Goal: Task Accomplishment & Management: Contribute content

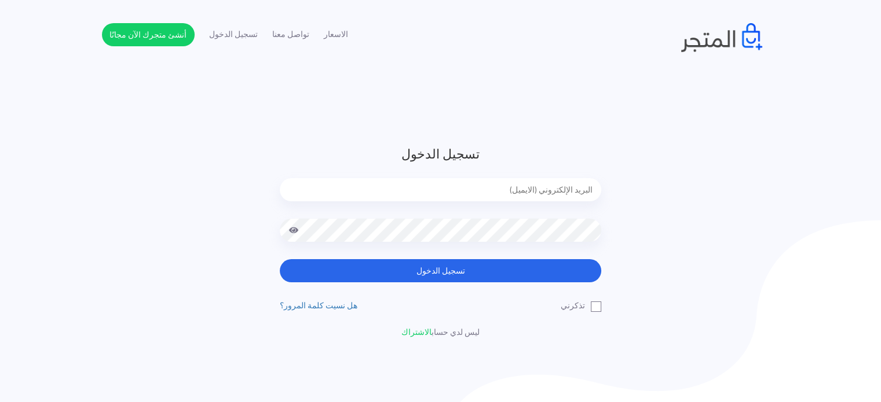
click at [468, 197] on input "email" at bounding box center [440, 189] width 321 height 23
type input "[EMAIL_ADDRESS][DOMAIN_NAME]"
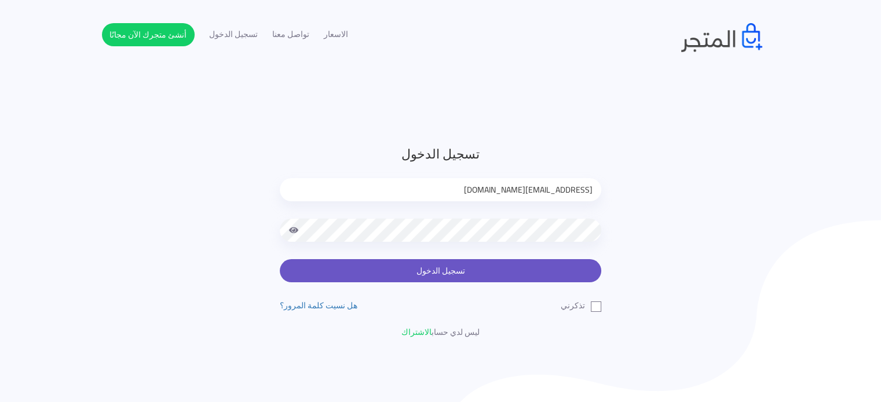
click at [407, 261] on button "تسجيل الدخول" at bounding box center [440, 270] width 321 height 23
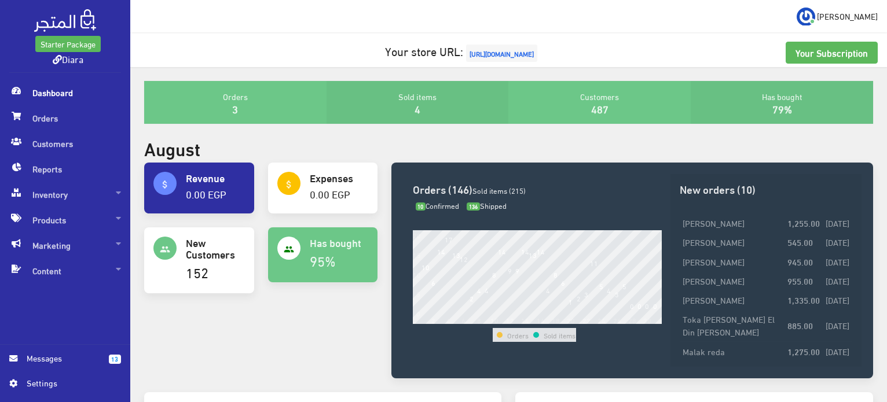
click at [533, 48] on span "https://www.diarashop.com" at bounding box center [501, 53] width 71 height 17
click at [76, 192] on span "Inventory" at bounding box center [65, 194] width 112 height 25
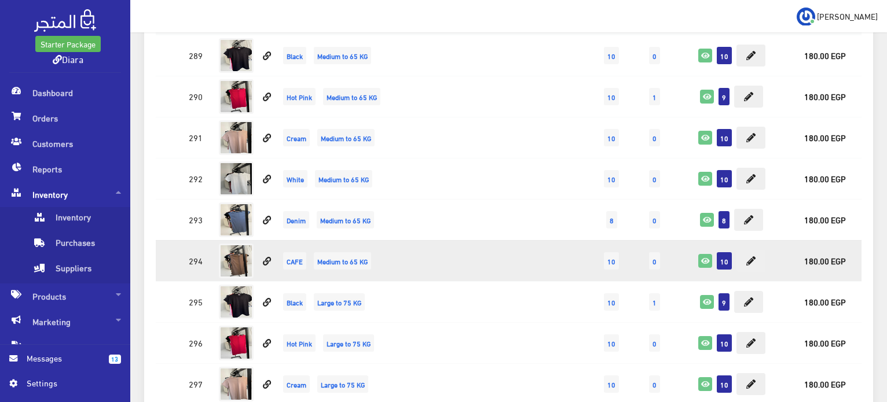
scroll to position [521, 0]
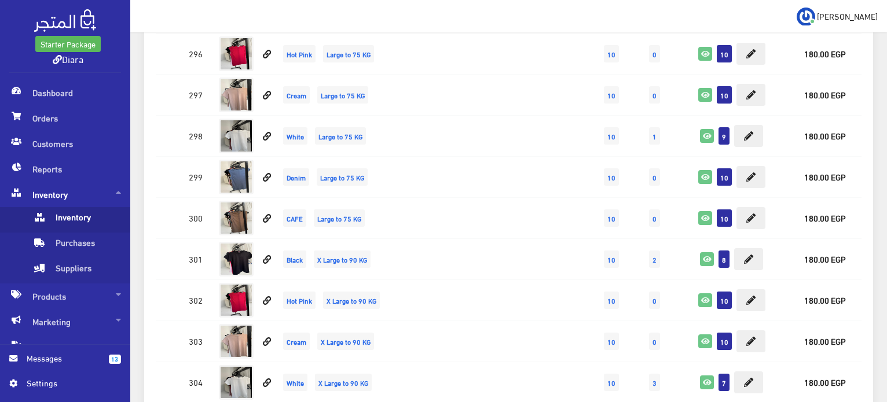
click at [97, 228] on span "Inventory" at bounding box center [76, 219] width 88 height 25
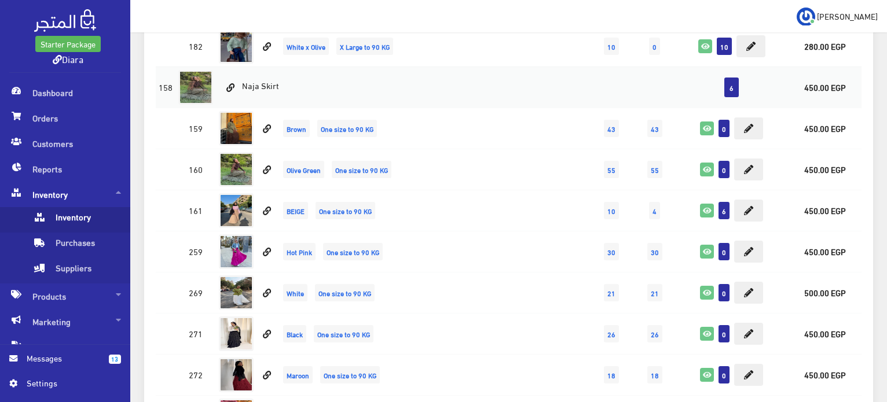
scroll to position [5501, 0]
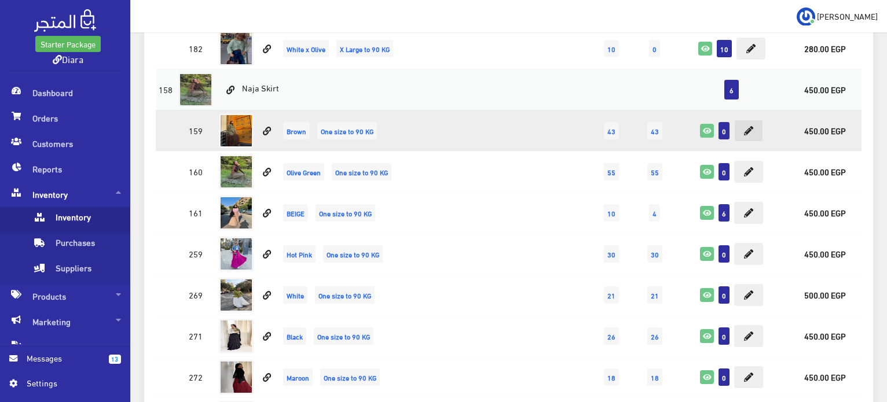
click at [746, 126] on icon at bounding box center [748, 130] width 9 height 9
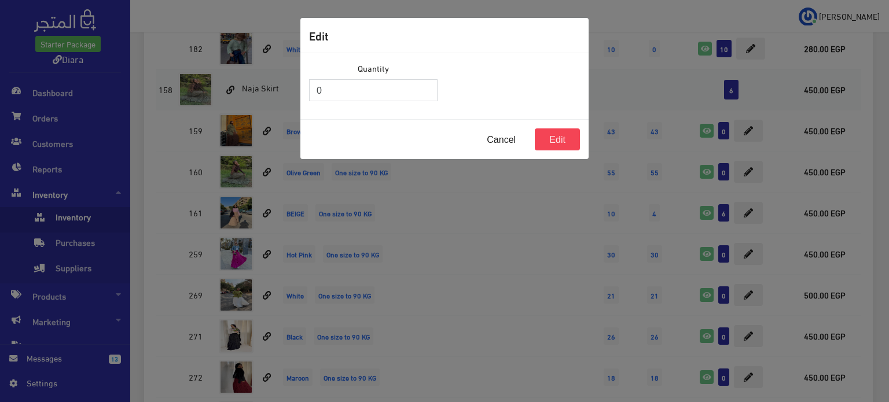
click at [338, 92] on input "0" at bounding box center [373, 90] width 129 height 22
click at [336, 92] on input "0" at bounding box center [373, 90] width 129 height 22
drag, startPoint x: 336, startPoint y: 92, endPoint x: 171, endPoint y: 45, distance: 171.0
click at [171, 45] on div "Edit Quantity 0 Cancel Edit" at bounding box center [444, 201] width 889 height 402
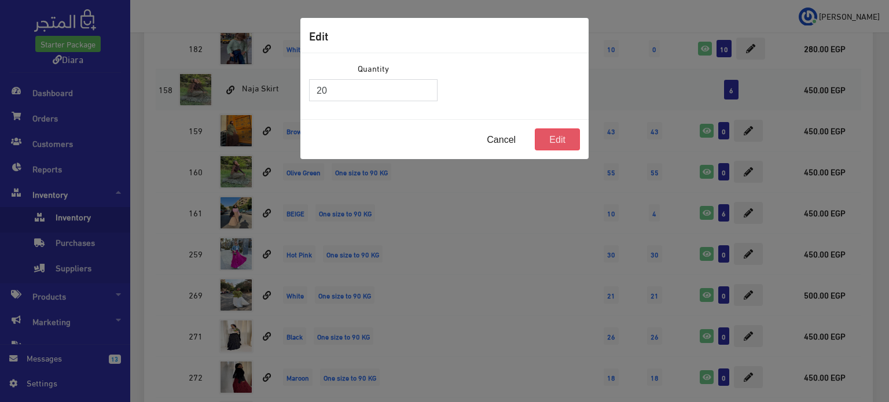
type input "20"
click at [570, 130] on button "Edit" at bounding box center [557, 140] width 45 height 22
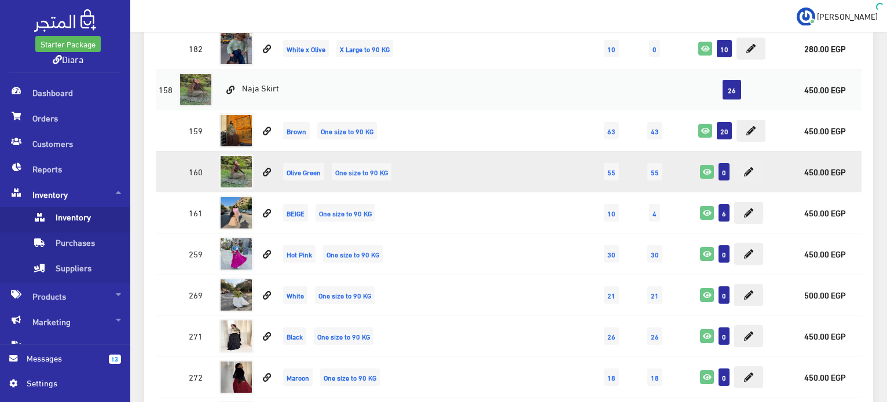
scroll to position [5501, 0]
click at [749, 167] on icon at bounding box center [748, 171] width 9 height 9
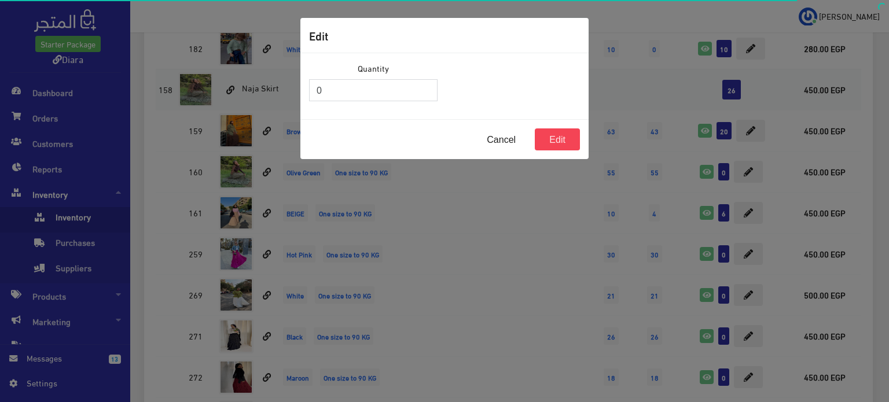
drag, startPoint x: 322, startPoint y: 89, endPoint x: 269, endPoint y: 82, distance: 53.7
click at [270, 84] on div "Edit Quantity 0 Cancel Edit" at bounding box center [444, 201] width 889 height 402
type input "20"
click at [579, 150] on div "Cancel Edit" at bounding box center [445, 139] width 288 height 40
click at [570, 141] on button "Edit" at bounding box center [557, 140] width 45 height 22
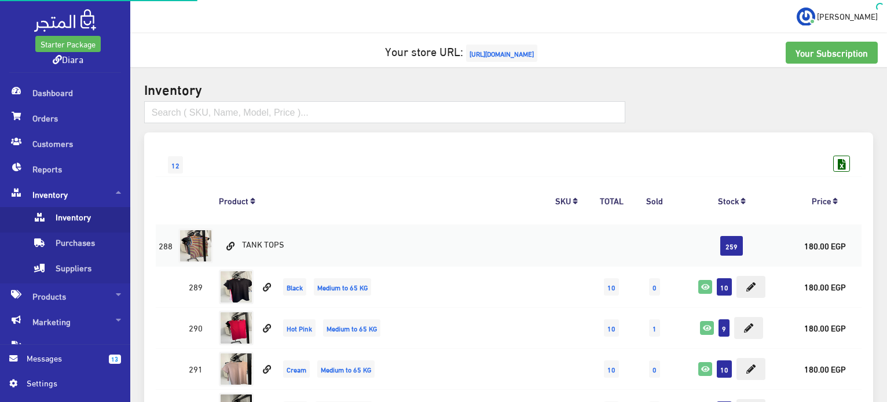
scroll to position [5501, 0]
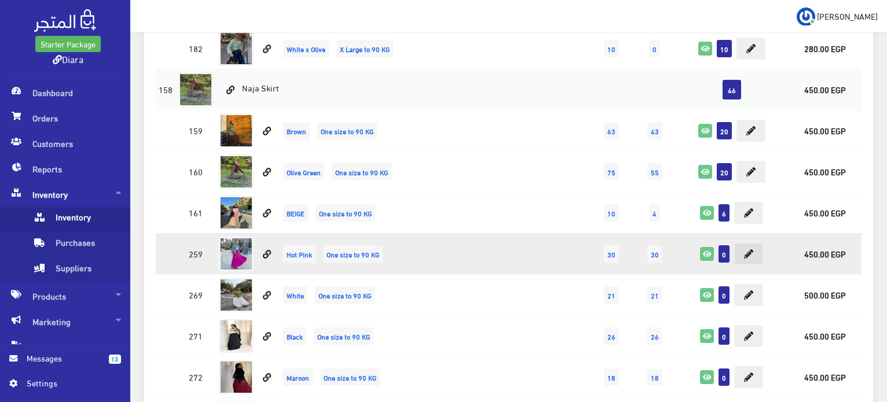
click at [750, 250] on icon at bounding box center [748, 254] width 9 height 9
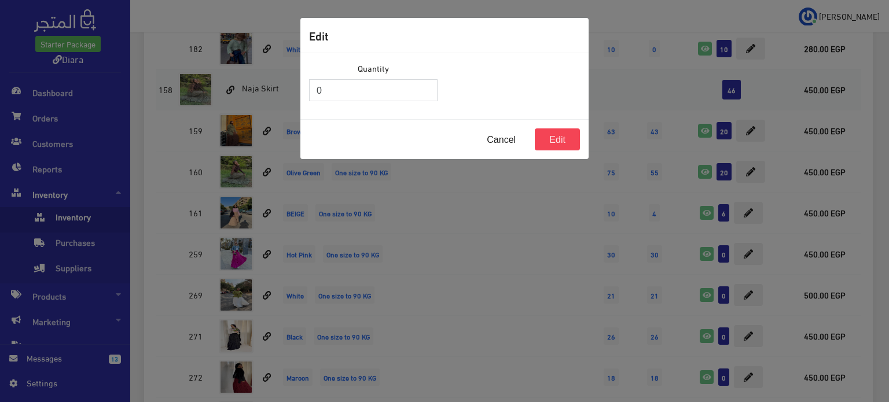
drag, startPoint x: 371, startPoint y: 89, endPoint x: 306, endPoint y: 99, distance: 65.6
click at [306, 99] on div "Quantity 0" at bounding box center [373, 86] width 142 height 49
type input "20"
click at [570, 147] on button "Edit" at bounding box center [557, 140] width 45 height 22
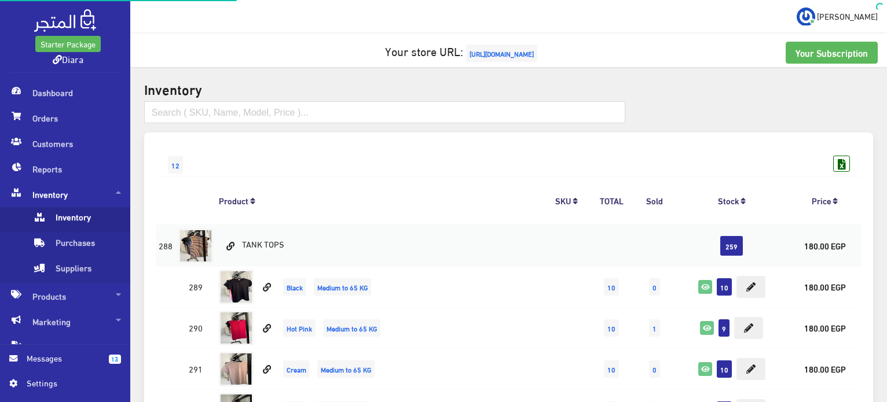
scroll to position [5501, 0]
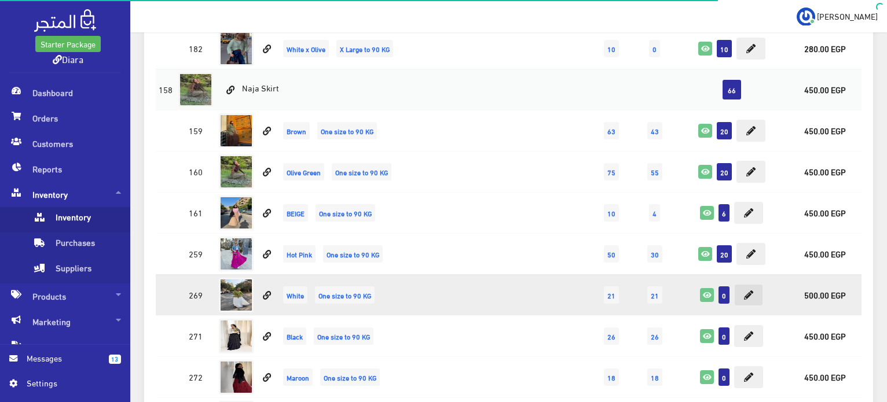
click at [751, 291] on icon at bounding box center [748, 295] width 9 height 9
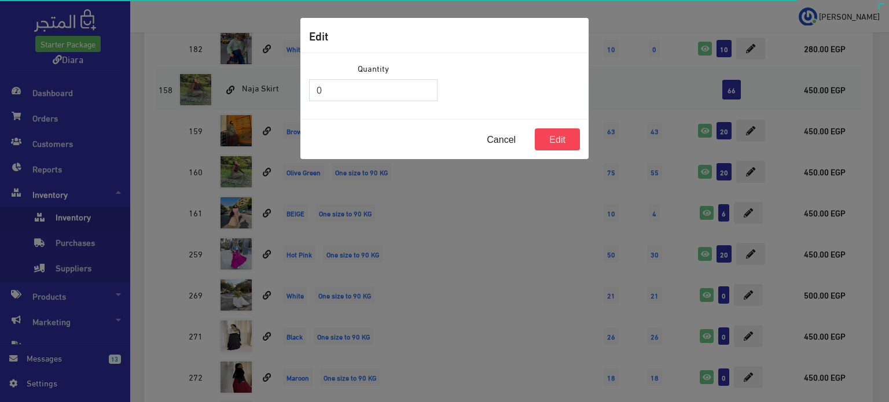
drag, startPoint x: 373, startPoint y: 91, endPoint x: 280, endPoint y: 80, distance: 93.3
click at [282, 81] on div "Edit Quantity 0 Cancel Edit" at bounding box center [444, 201] width 889 height 402
type input "20"
click at [554, 141] on button "Edit" at bounding box center [557, 140] width 45 height 22
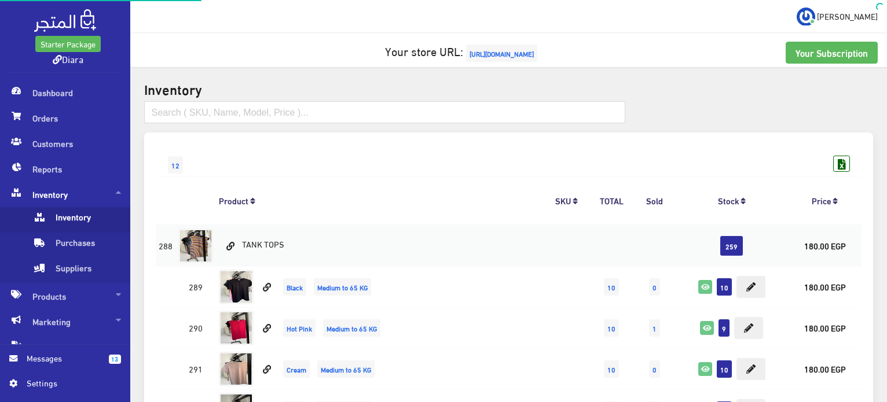
scroll to position [5501, 0]
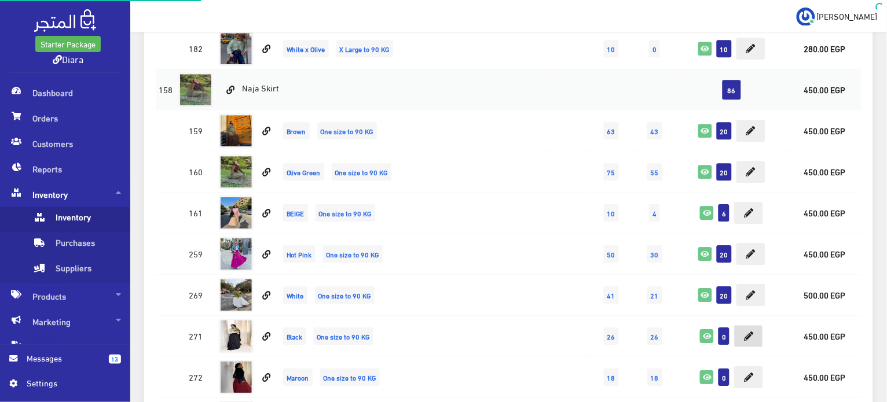
click at [755, 325] on button at bounding box center [748, 336] width 29 height 22
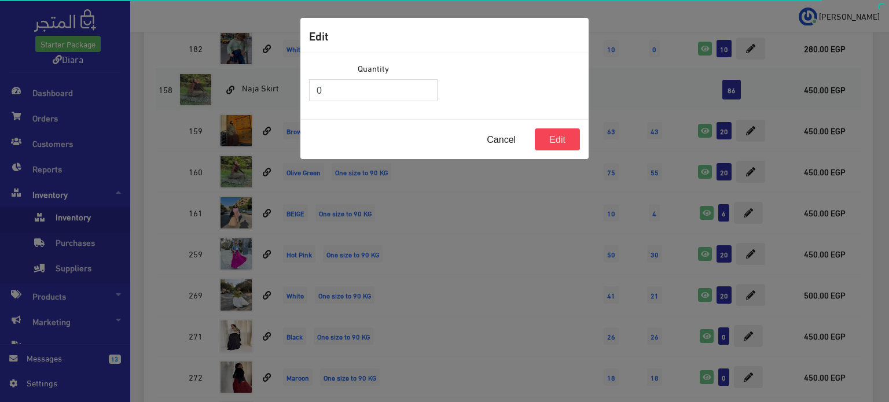
drag, startPoint x: 330, startPoint y: 90, endPoint x: 286, endPoint y: 88, distance: 44.0
click at [287, 88] on div "Edit Quantity 0 Cancel Edit" at bounding box center [444, 201] width 889 height 402
type input "0"
click at [555, 141] on button "Edit" at bounding box center [557, 140] width 45 height 22
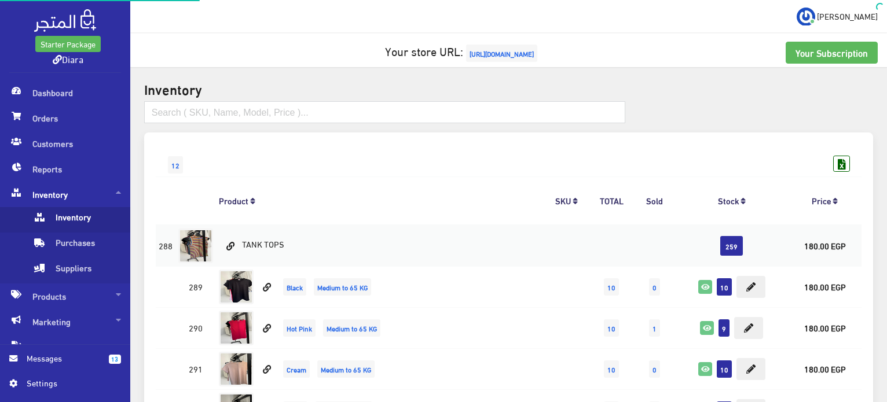
scroll to position [5501, 0]
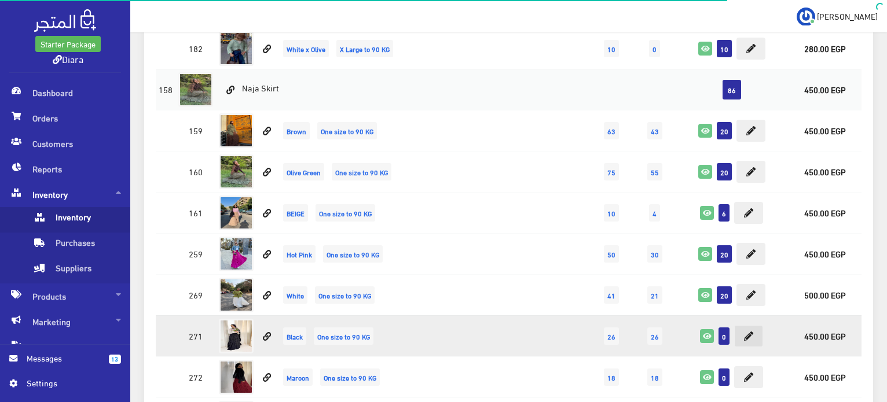
click at [747, 332] on icon at bounding box center [748, 336] width 9 height 9
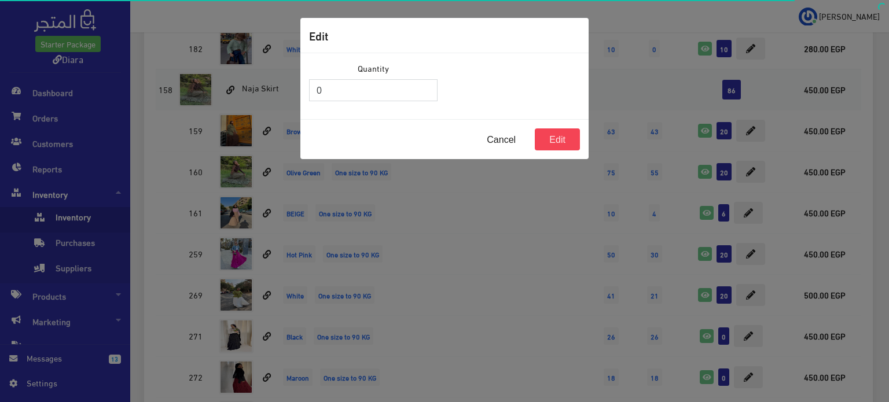
drag, startPoint x: 361, startPoint y: 101, endPoint x: 268, endPoint y: 80, distance: 95.4
click at [243, 70] on div "Edit Quantity 0 Cancel Edit" at bounding box center [444, 201] width 889 height 402
type input "20"
click at [552, 140] on button "Edit" at bounding box center [557, 140] width 45 height 22
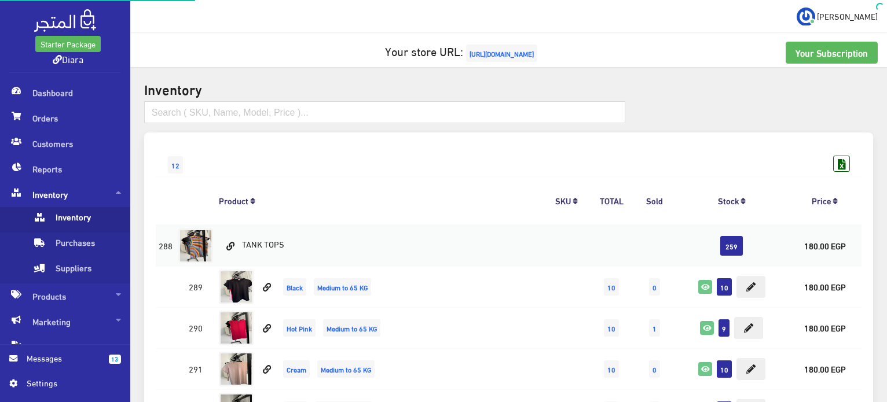
scroll to position [5501, 0]
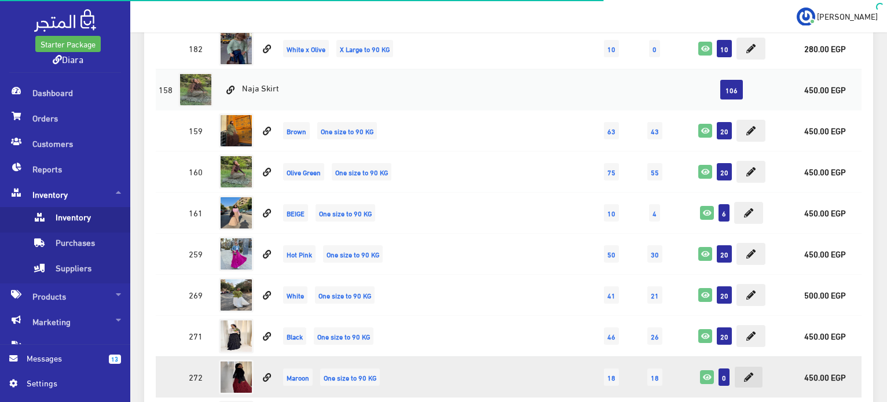
click at [749, 367] on button at bounding box center [748, 378] width 29 height 22
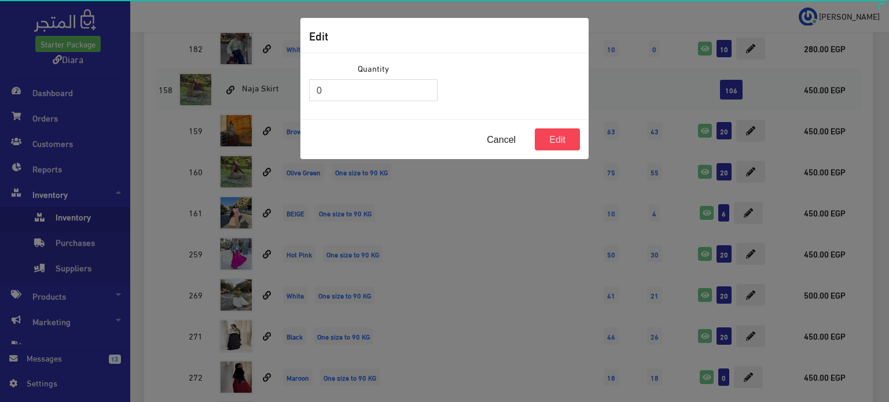
drag, startPoint x: 386, startPoint y: 95, endPoint x: 296, endPoint y: 107, distance: 89.9
click at [296, 107] on div "Edit Quantity 0 Cancel Edit" at bounding box center [444, 201] width 889 height 402
type input "20"
click at [561, 138] on button "Edit" at bounding box center [557, 140] width 45 height 22
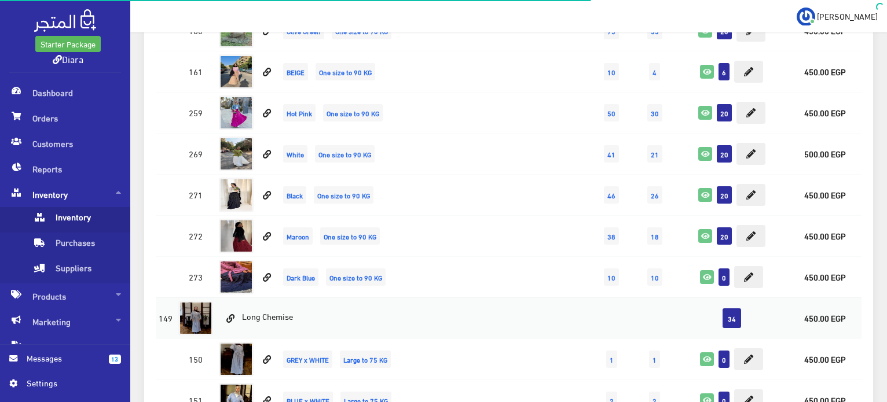
scroll to position [5675, 0]
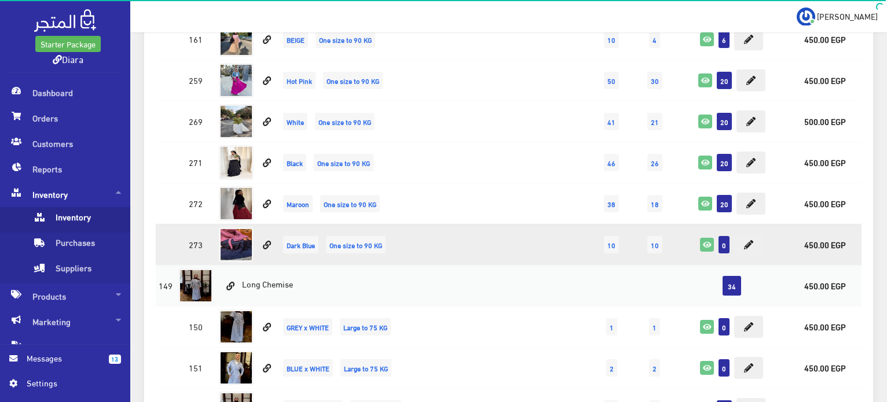
click at [744, 224] on td "0" at bounding box center [731, 244] width 113 height 41
click at [746, 240] on icon at bounding box center [748, 244] width 9 height 9
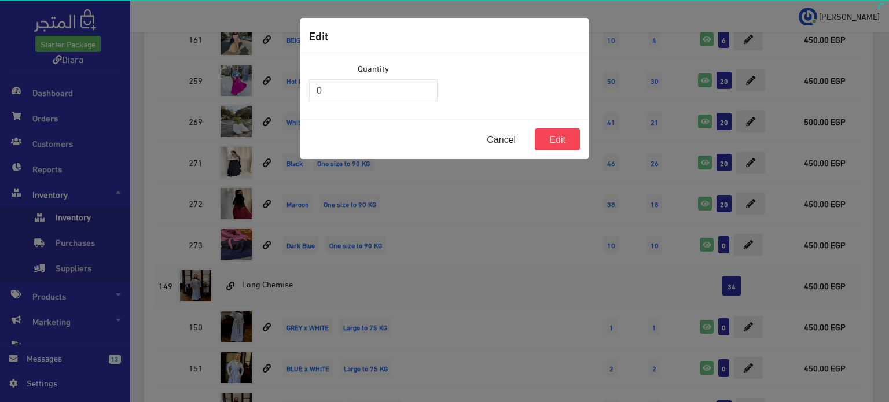
drag, startPoint x: 292, startPoint y: 71, endPoint x: 280, endPoint y: 69, distance: 11.8
click at [280, 69] on div "Edit Quantity 0 Cancel Edit" at bounding box center [444, 201] width 889 height 402
drag, startPoint x: 330, startPoint y: 87, endPoint x: 294, endPoint y: 78, distance: 36.5
click at [294, 78] on div "Edit Quantity 0 Cancel Edit" at bounding box center [444, 201] width 889 height 402
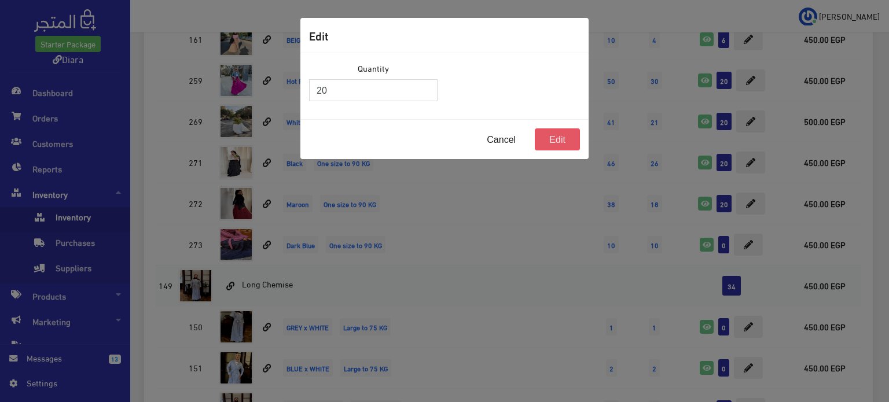
type input "20"
click at [558, 136] on button "Edit" at bounding box center [557, 140] width 45 height 22
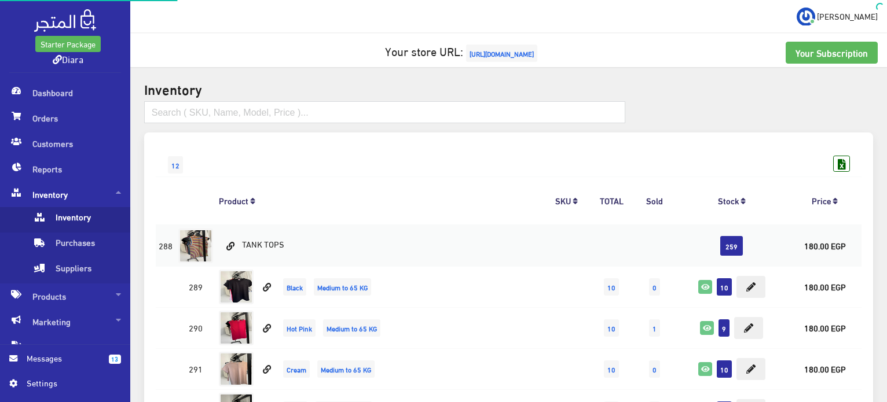
scroll to position [5675, 0]
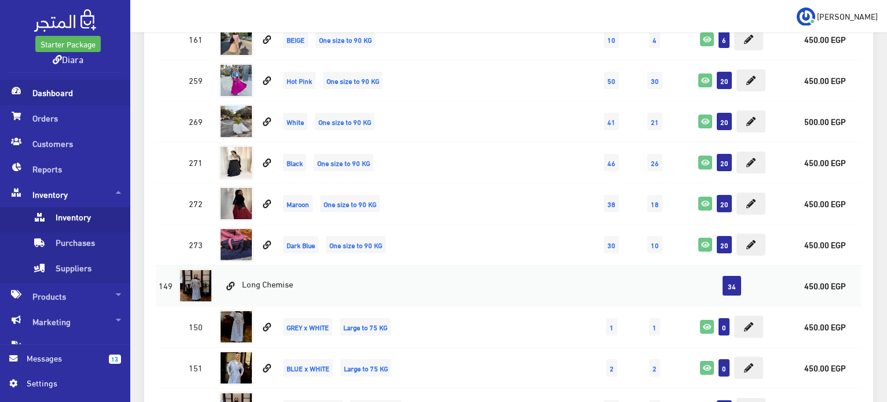
click at [74, 87] on span "Dashboard" at bounding box center [65, 92] width 112 height 25
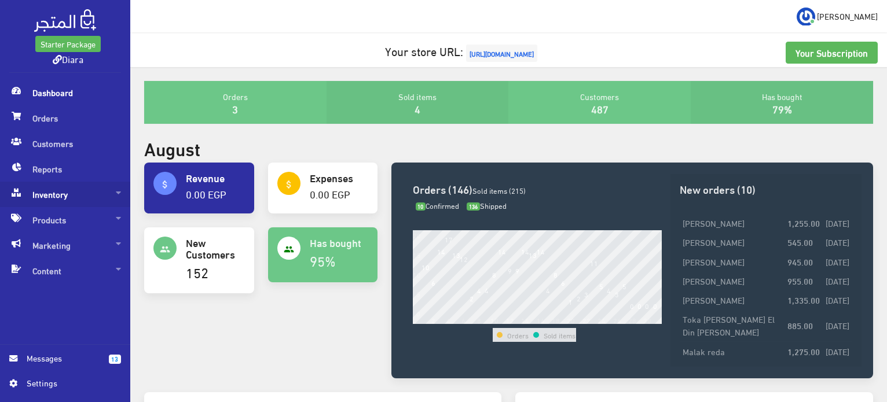
click at [57, 200] on span "Inventory" at bounding box center [65, 194] width 112 height 25
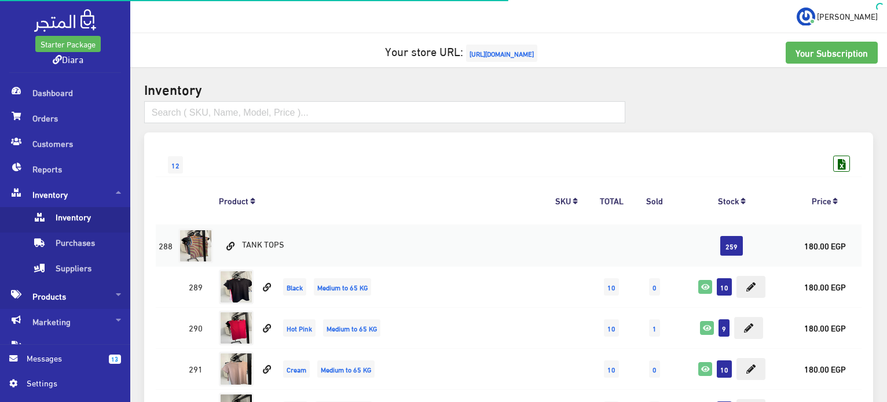
click at [63, 298] on span "Products" at bounding box center [65, 296] width 112 height 25
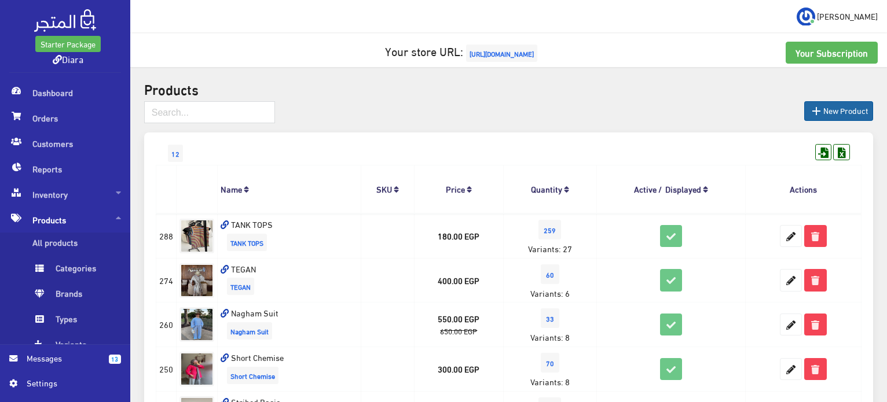
click at [856, 107] on link " New Product" at bounding box center [838, 111] width 69 height 20
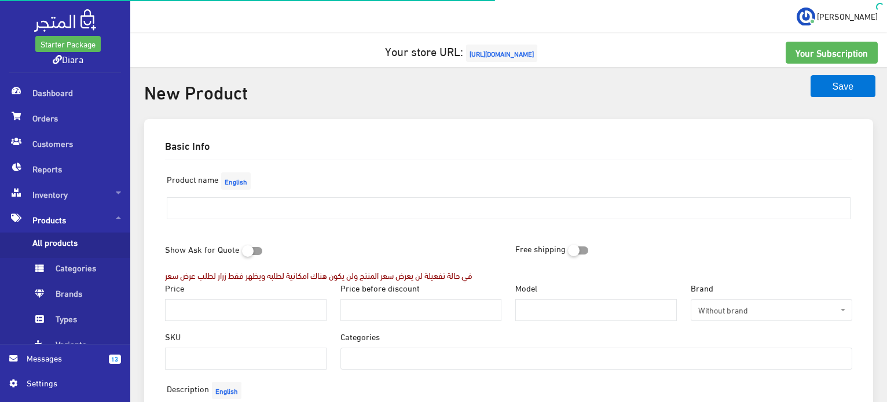
select select
click at [243, 211] on input "text" at bounding box center [509, 208] width 684 height 22
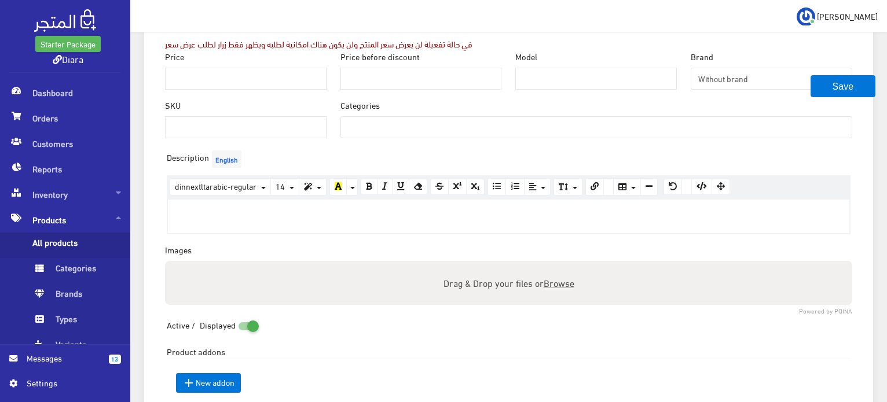
scroll to position [58, 0]
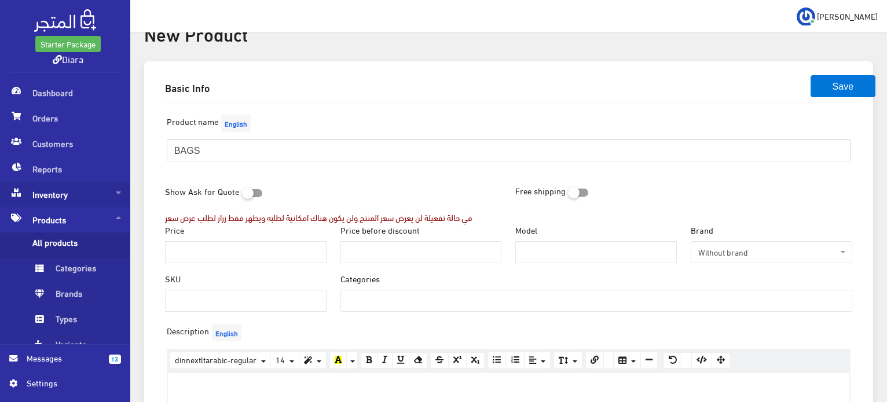
type input "BAGS"
click at [64, 203] on span "Inventory" at bounding box center [65, 194] width 112 height 25
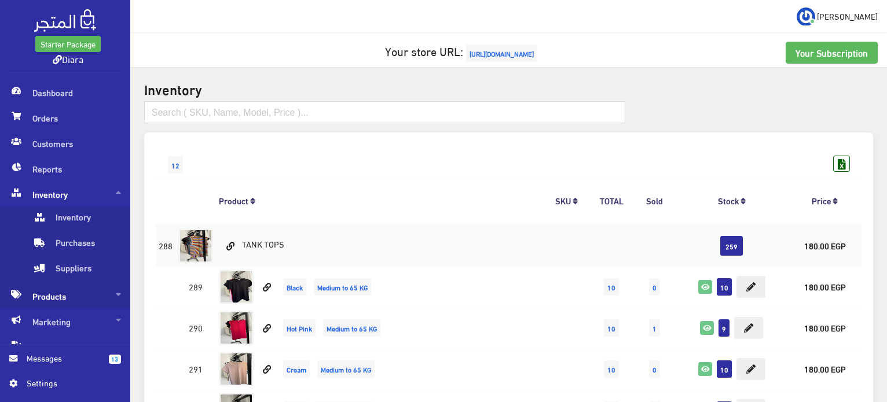
click at [39, 301] on span "Products" at bounding box center [65, 296] width 112 height 25
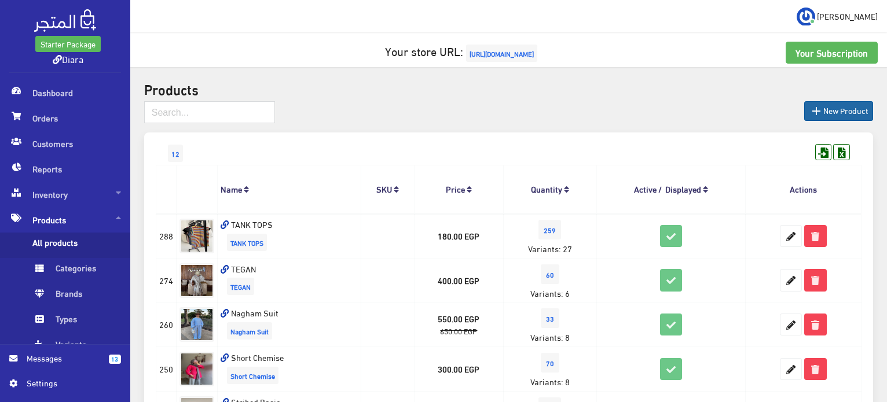
click at [815, 111] on icon "" at bounding box center [817, 111] width 14 height 14
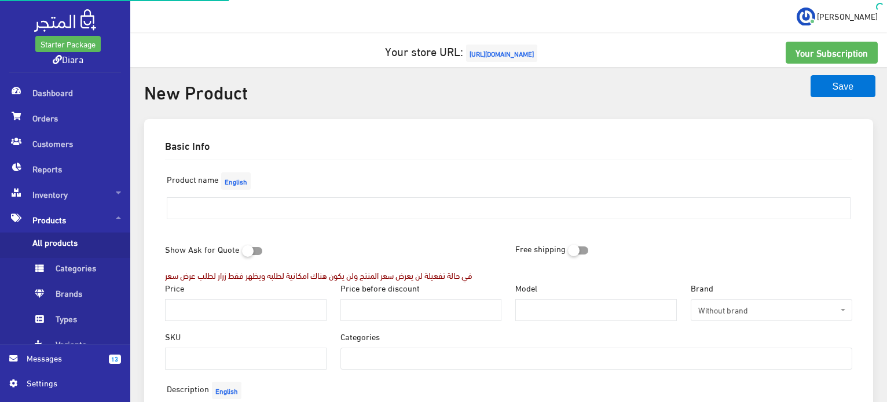
select select
click at [196, 212] on input "text" at bounding box center [509, 208] width 684 height 22
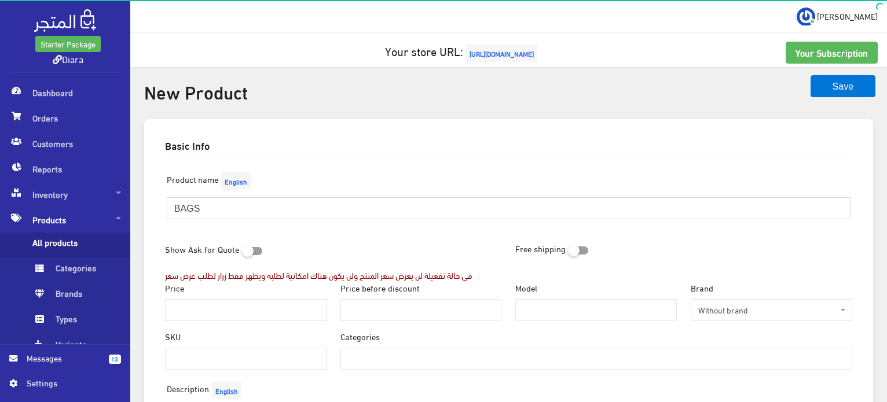
type input "BAGS"
click at [241, 270] on div "في حالة تفعيلة لن يعرض سعر المنتج ولن يكون هناك امكانية لطلبه ويظهر فقط زرار لط…" at bounding box center [318, 275] width 307 height 13
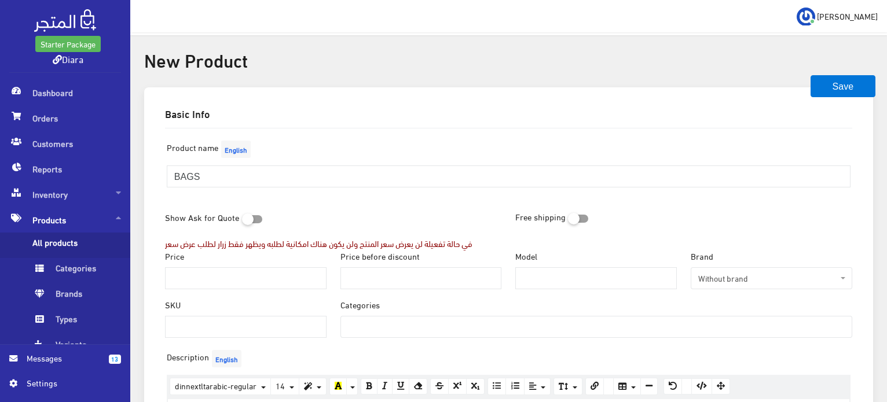
scroll to position [58, 0]
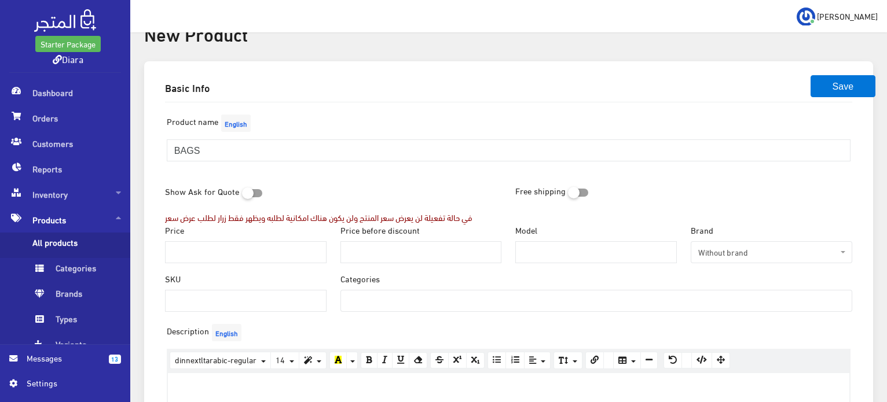
click at [377, 295] on input "search" at bounding box center [361, 300] width 41 height 19
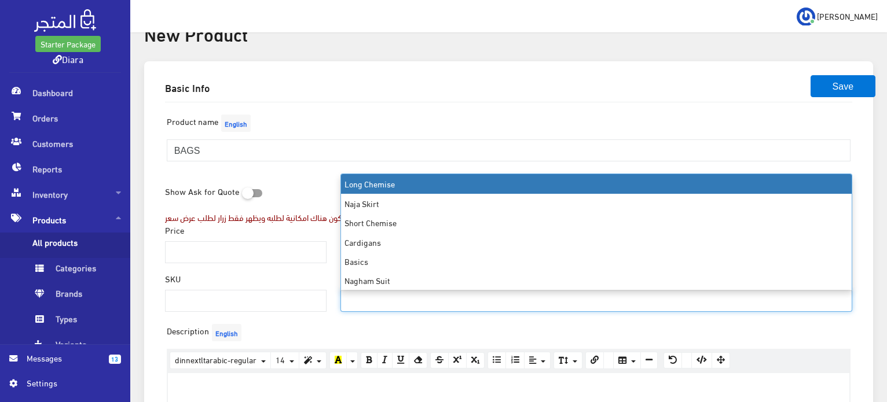
click at [378, 295] on input "search" at bounding box center [361, 300] width 41 height 19
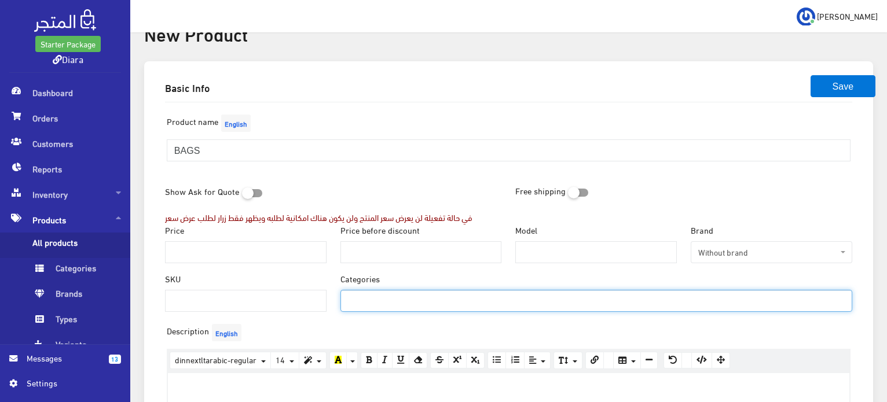
click at [378, 295] on input "search" at bounding box center [361, 300] width 41 height 19
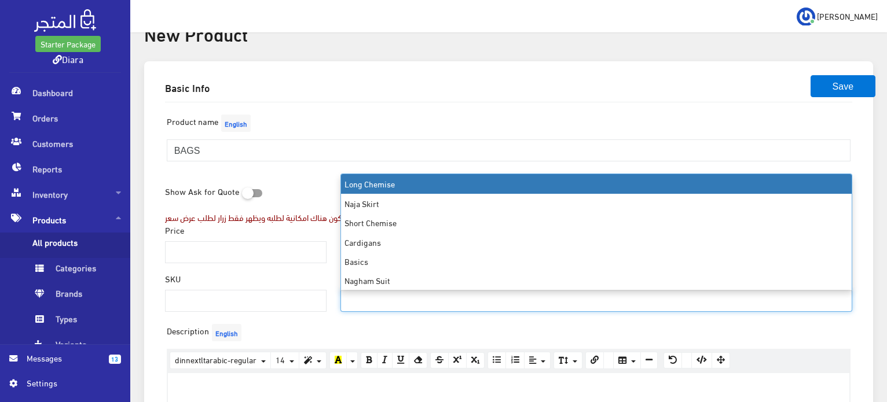
scroll to position [0, 0]
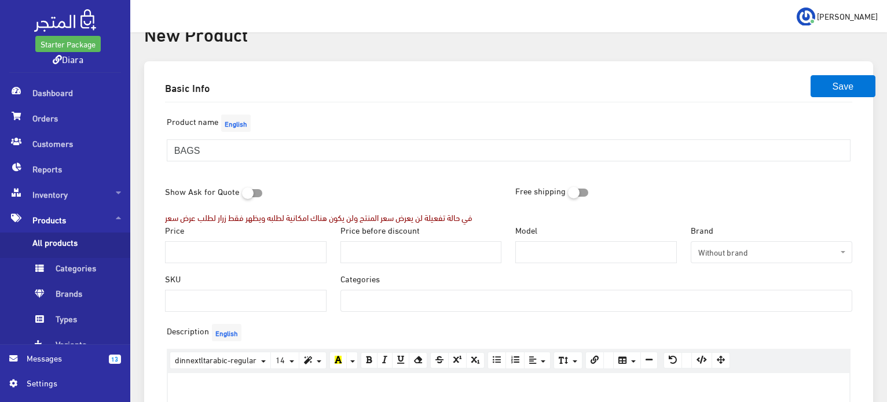
drag, startPoint x: 431, startPoint y: 89, endPoint x: 407, endPoint y: 99, distance: 26.2
click at [432, 89] on h2 "Basic Info" at bounding box center [508, 87] width 687 height 10
click at [64, 272] on span "Categories" at bounding box center [76, 270] width 88 height 25
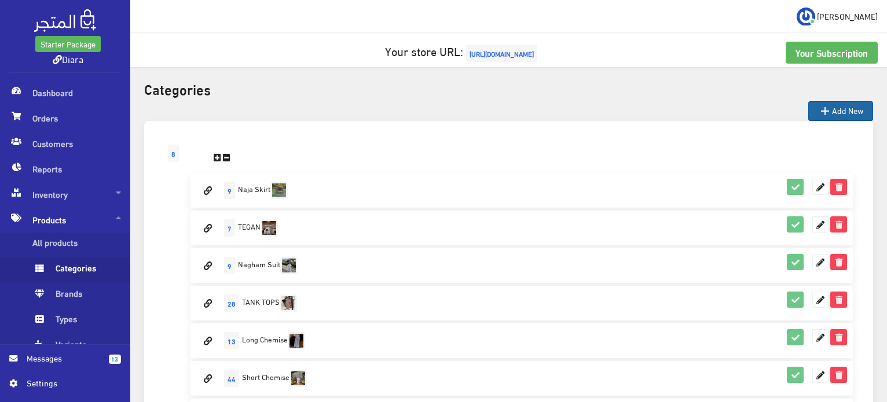
click at [827, 108] on icon "" at bounding box center [825, 111] width 14 height 14
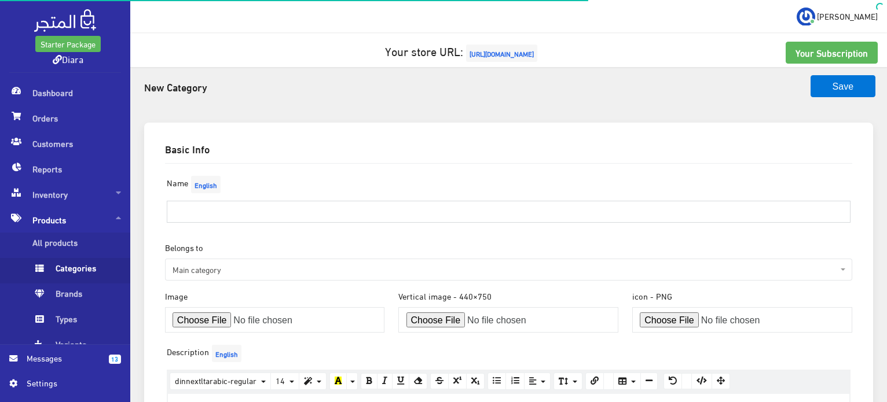
click at [194, 217] on input "text" at bounding box center [509, 212] width 684 height 22
type input "BAGS"
click at [300, 143] on div "Basic Info" at bounding box center [509, 148] width 706 height 29
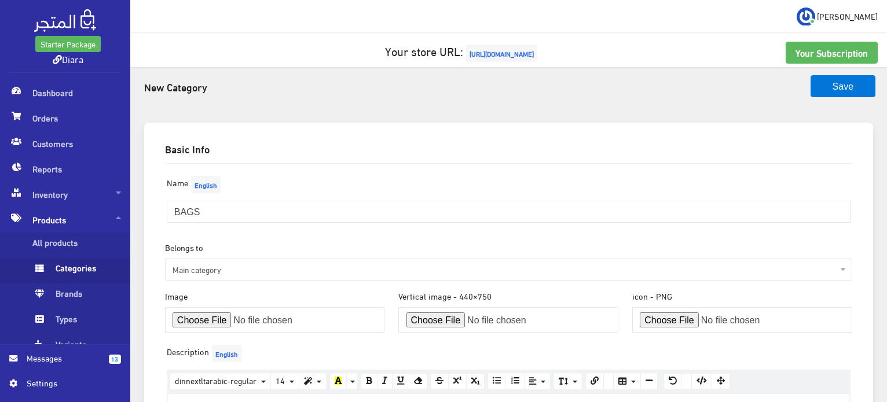
click at [221, 276] on span "Main category" at bounding box center [508, 270] width 687 height 22
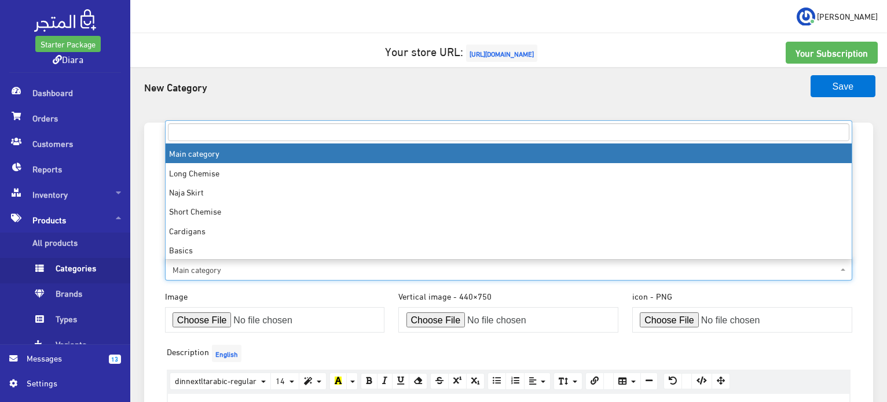
click at [221, 276] on span "Main category" at bounding box center [508, 270] width 687 height 22
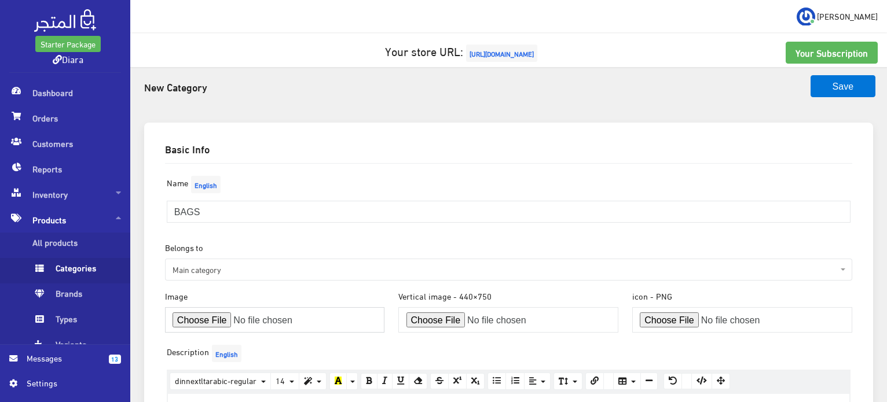
click at [225, 324] on input "file" at bounding box center [275, 319] width 220 height 25
type input "C:\fakepath\WhatsApp Image 2025-08-29 at 07.32.56_9671ceb8.jpg"
click at [833, 82] on button "Save" at bounding box center [843, 86] width 65 height 22
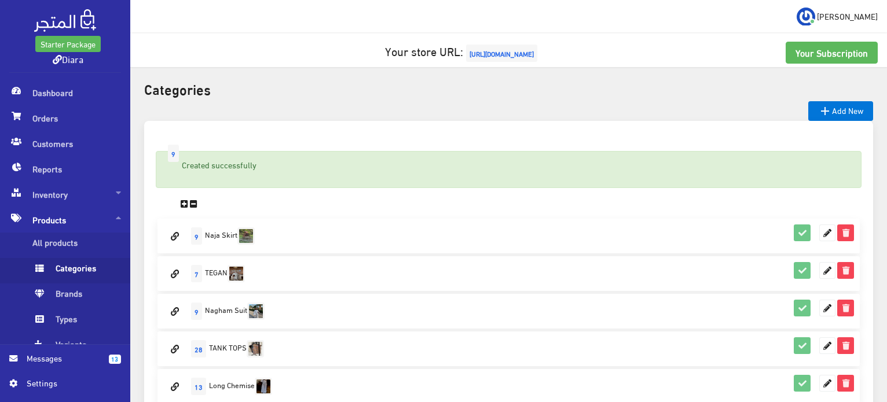
scroll to position [231, 0]
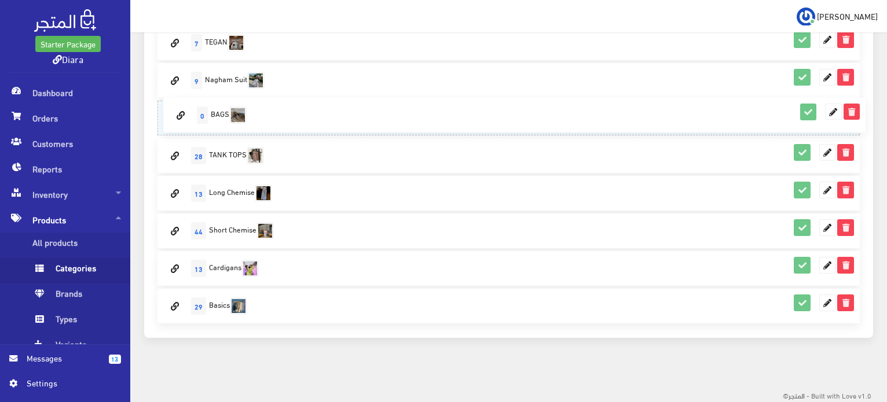
drag, startPoint x: 175, startPoint y: 306, endPoint x: 162, endPoint y: 131, distance: 175.3
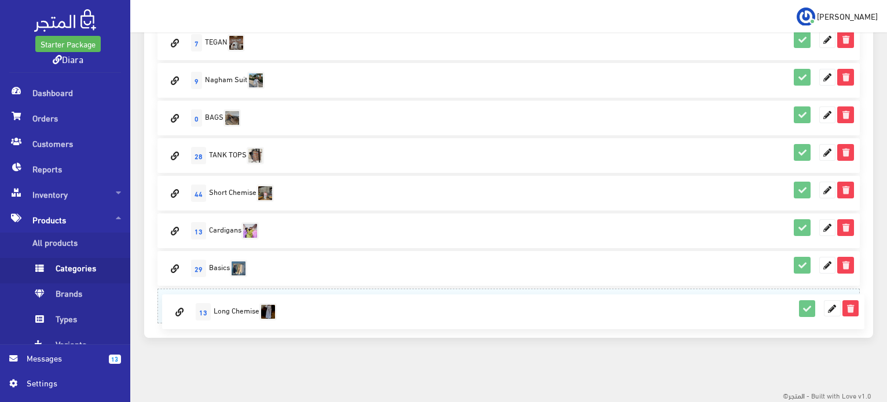
drag, startPoint x: 176, startPoint y: 194, endPoint x: 168, endPoint y: 300, distance: 106.3
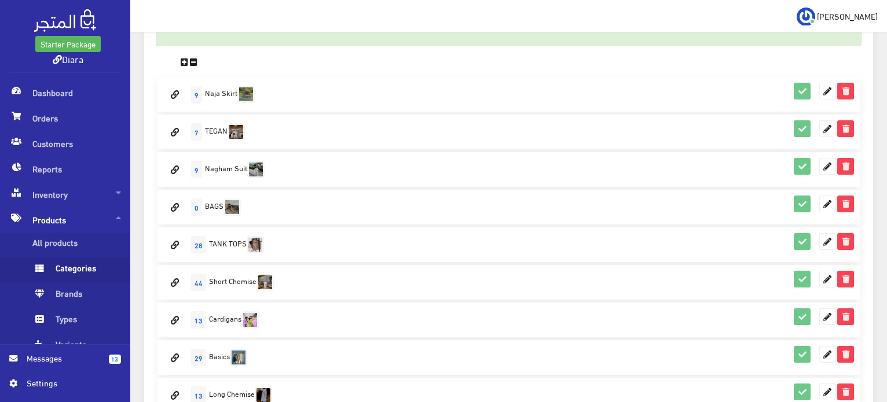
scroll to position [115, 0]
